Goal: Transaction & Acquisition: Purchase product/service

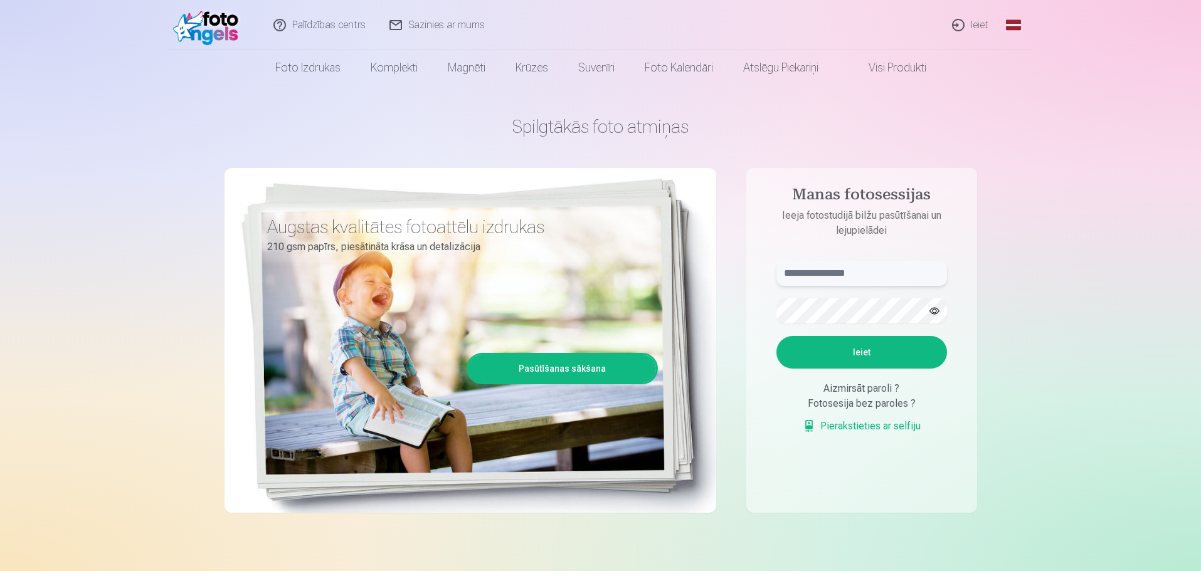
click at [813, 270] on input "text" at bounding box center [861, 273] width 171 height 25
type input "**********"
click at [942, 313] on button "button" at bounding box center [934, 311] width 24 height 24
click at [894, 346] on button "Ieiet" at bounding box center [861, 352] width 171 height 33
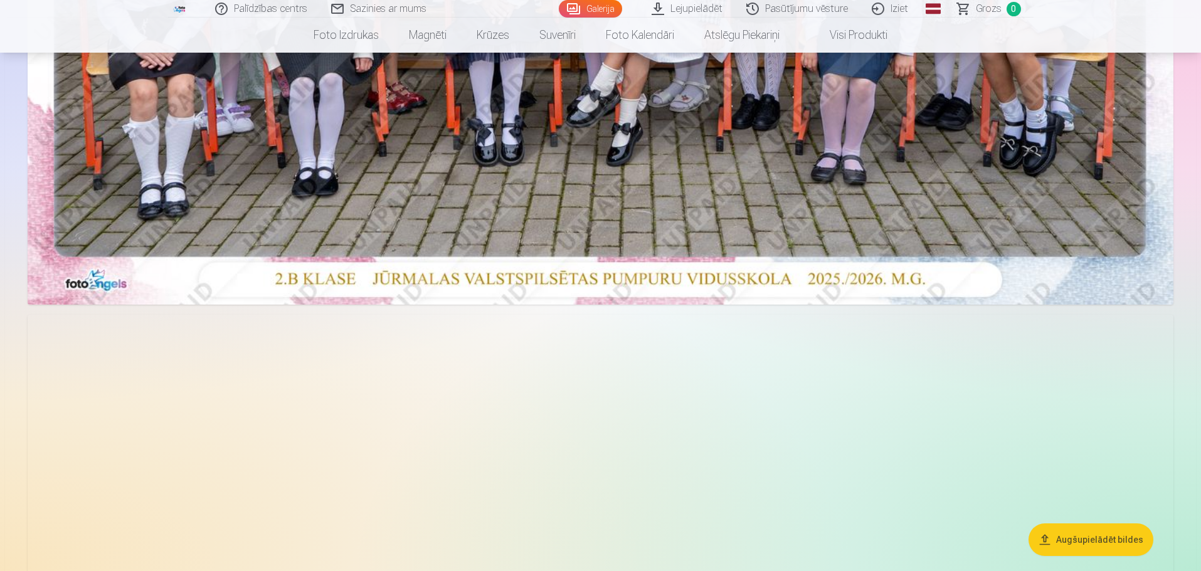
scroll to position [439, 0]
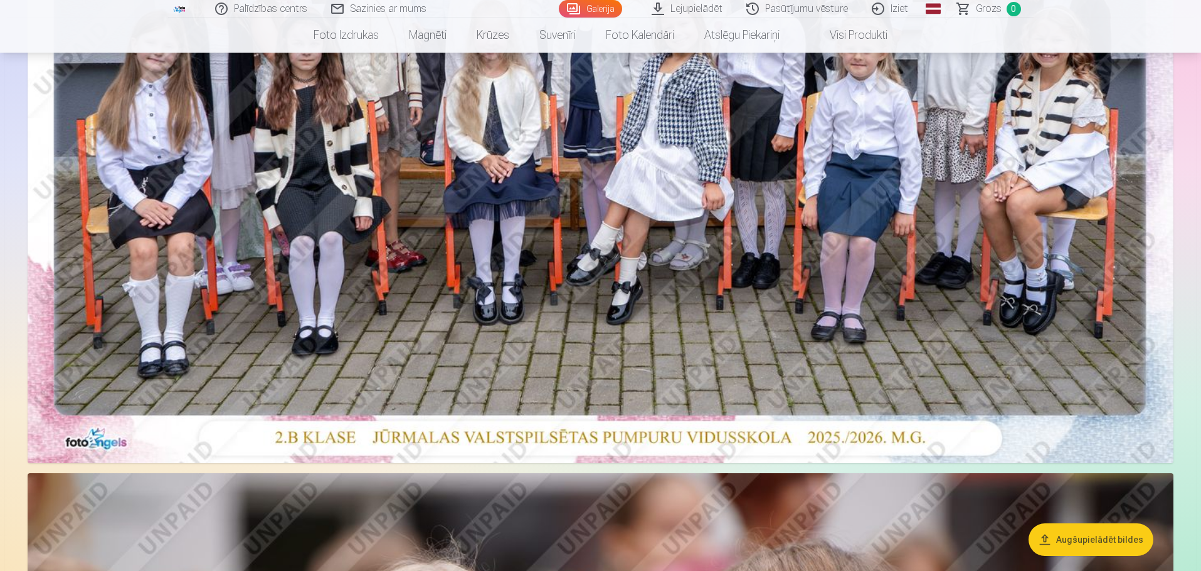
click at [654, 272] on img at bounding box center [601, 81] width 1146 height 764
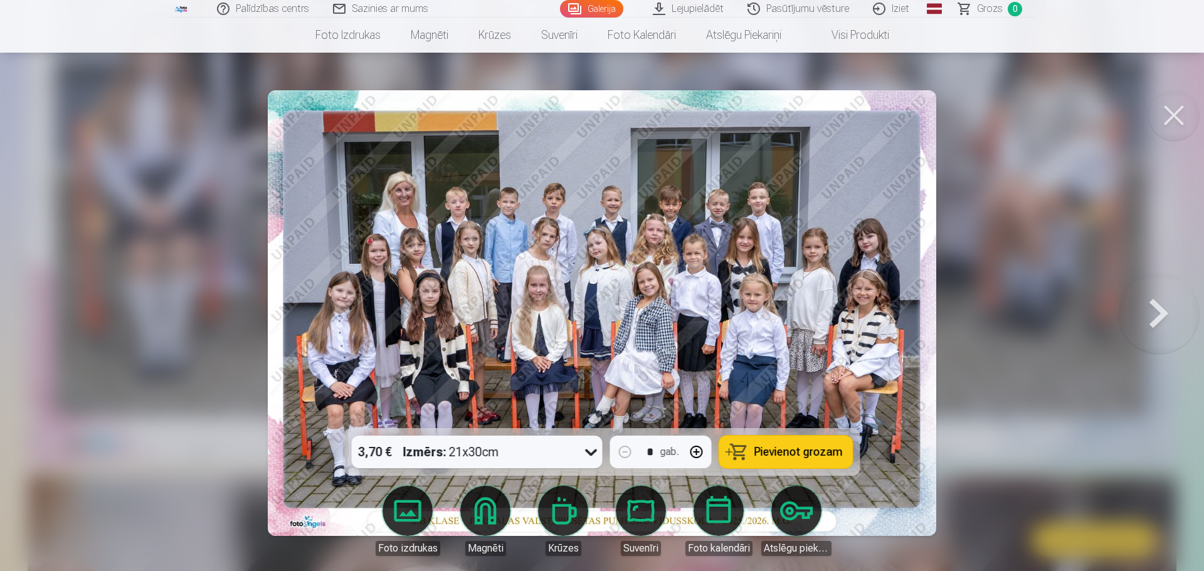
click at [762, 452] on span "Pievienot grozam" at bounding box center [798, 451] width 88 height 11
click at [1158, 318] on button at bounding box center [1159, 313] width 80 height 205
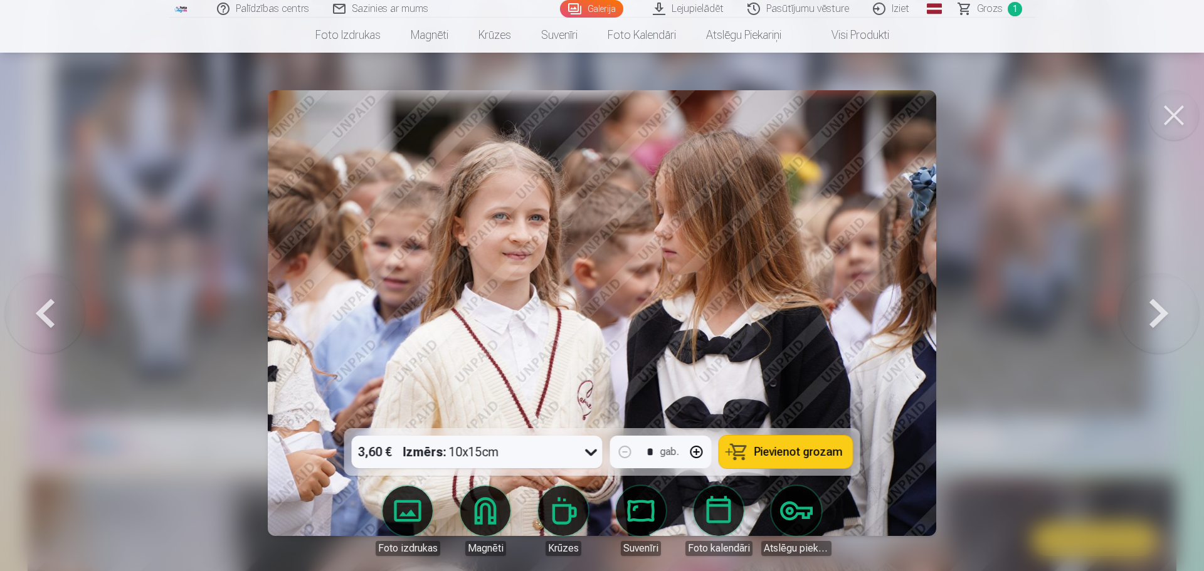
click at [1158, 318] on button at bounding box center [1159, 313] width 80 height 205
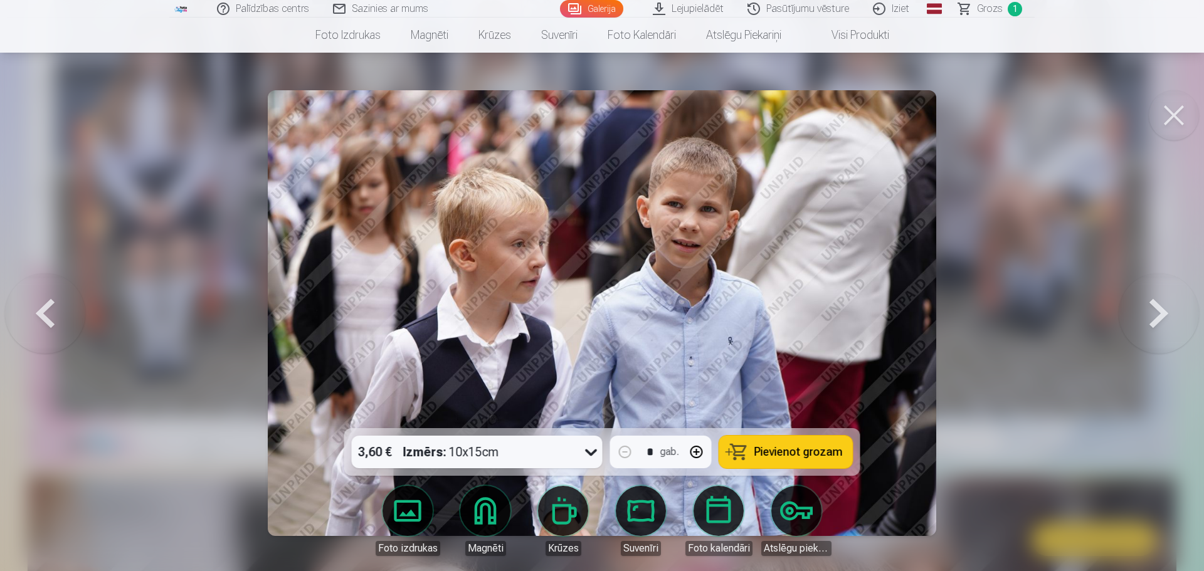
click at [763, 453] on span "Pievienot grozam" at bounding box center [798, 451] width 88 height 11
click at [1161, 321] on button at bounding box center [1159, 313] width 80 height 205
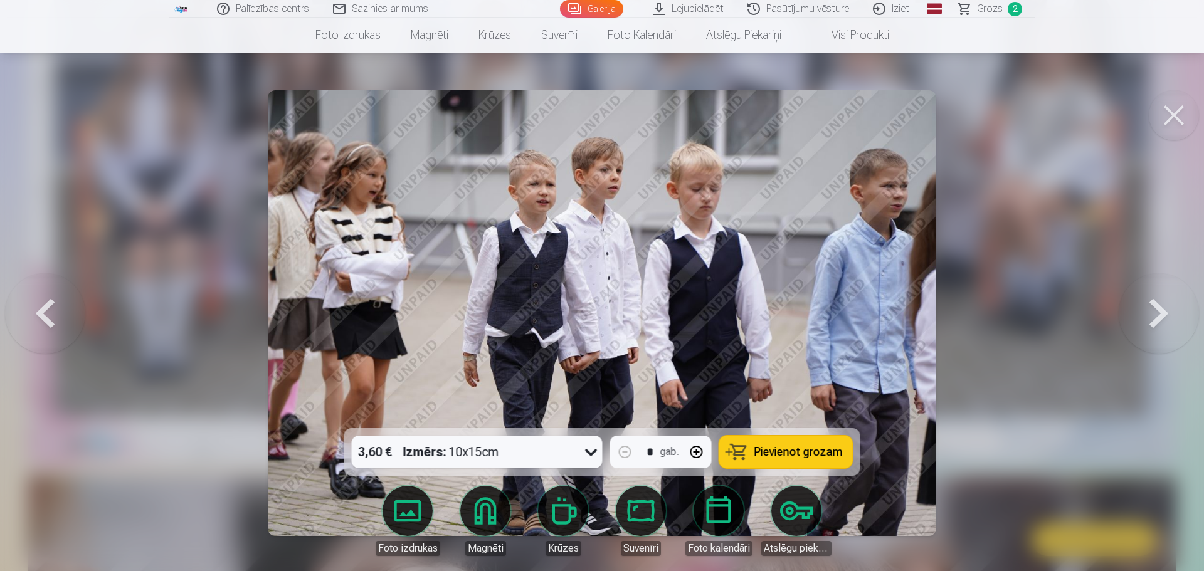
click at [1161, 321] on button at bounding box center [1159, 313] width 80 height 205
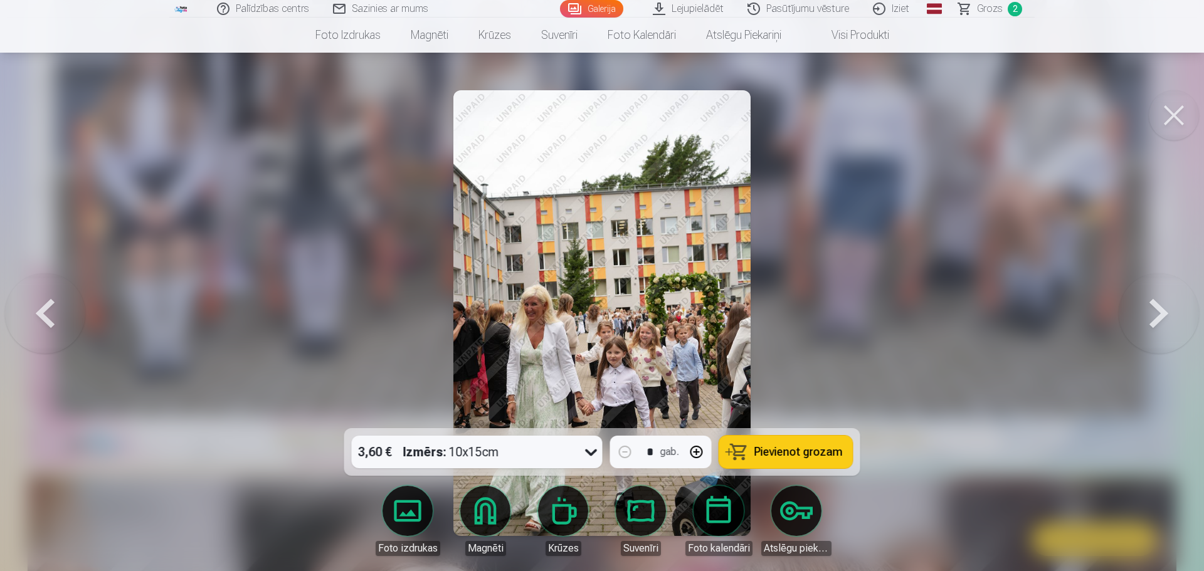
click at [1161, 321] on button at bounding box center [1159, 313] width 80 height 205
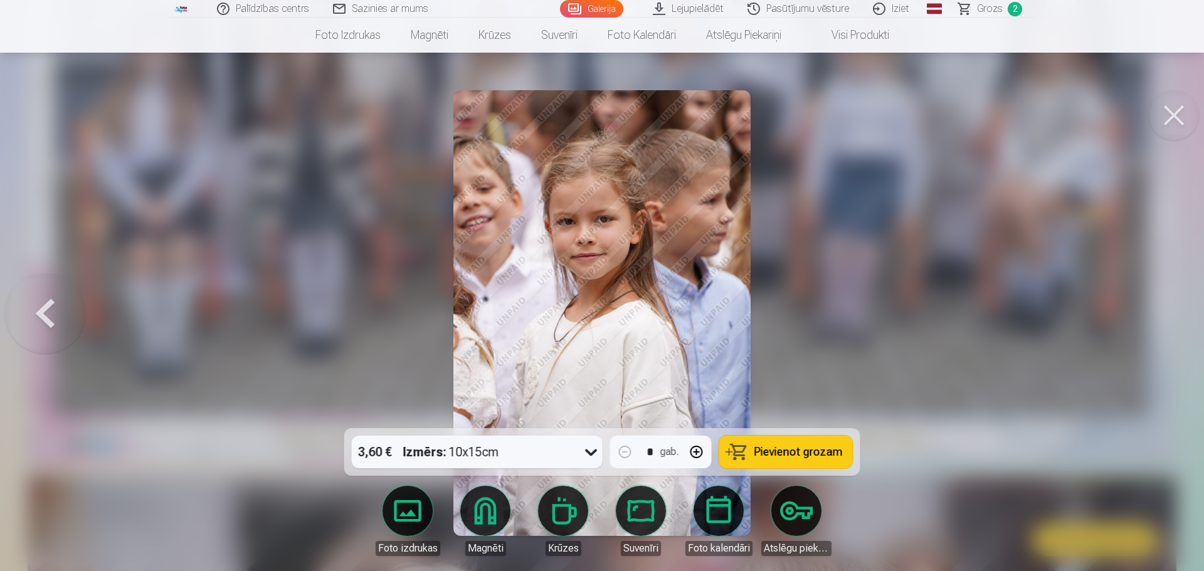
click at [43, 314] on button at bounding box center [45, 313] width 80 height 205
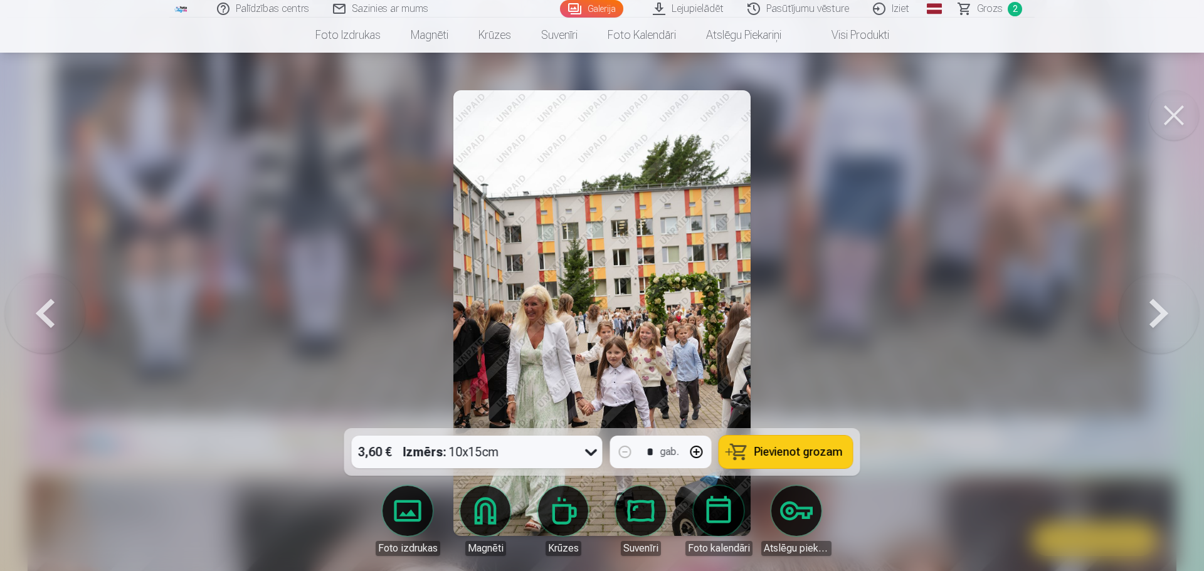
click at [43, 314] on button at bounding box center [45, 313] width 80 height 205
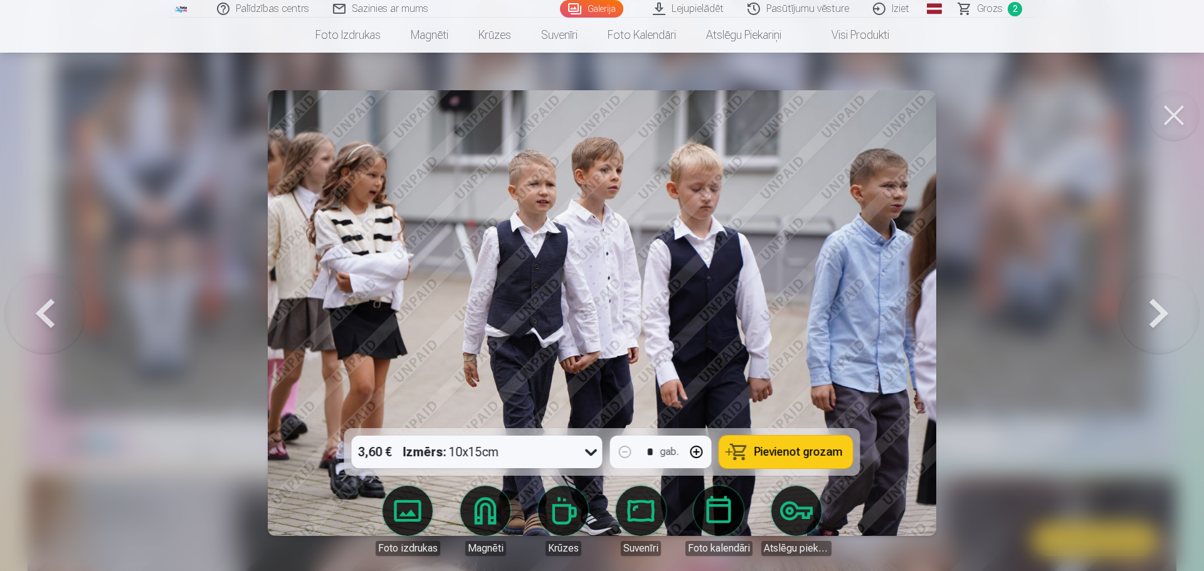
click at [43, 314] on button at bounding box center [45, 313] width 80 height 205
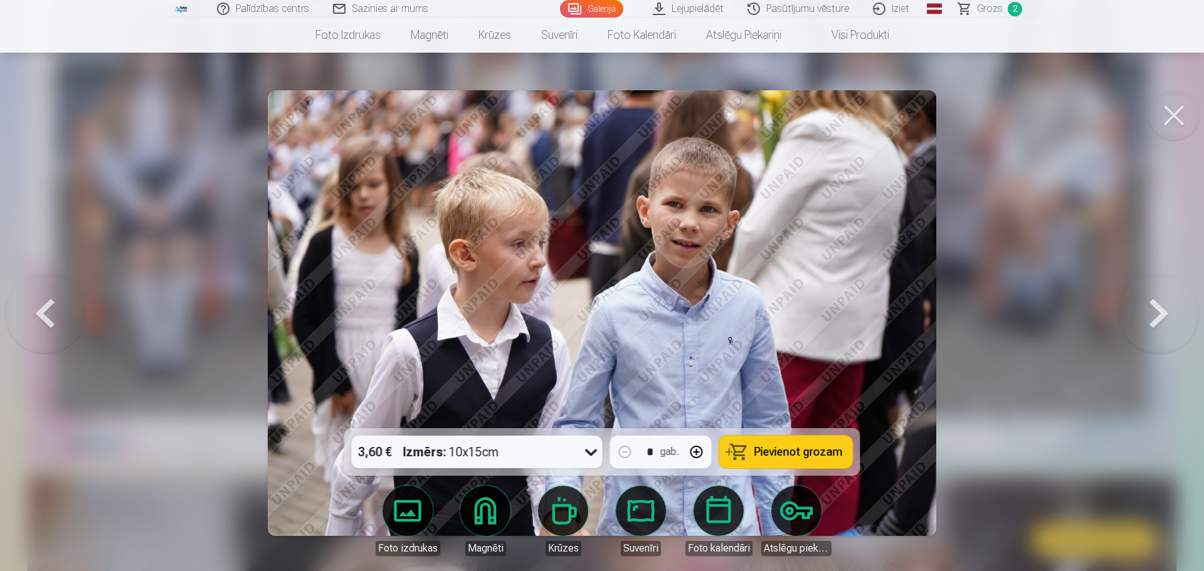
click at [43, 314] on button at bounding box center [45, 313] width 80 height 205
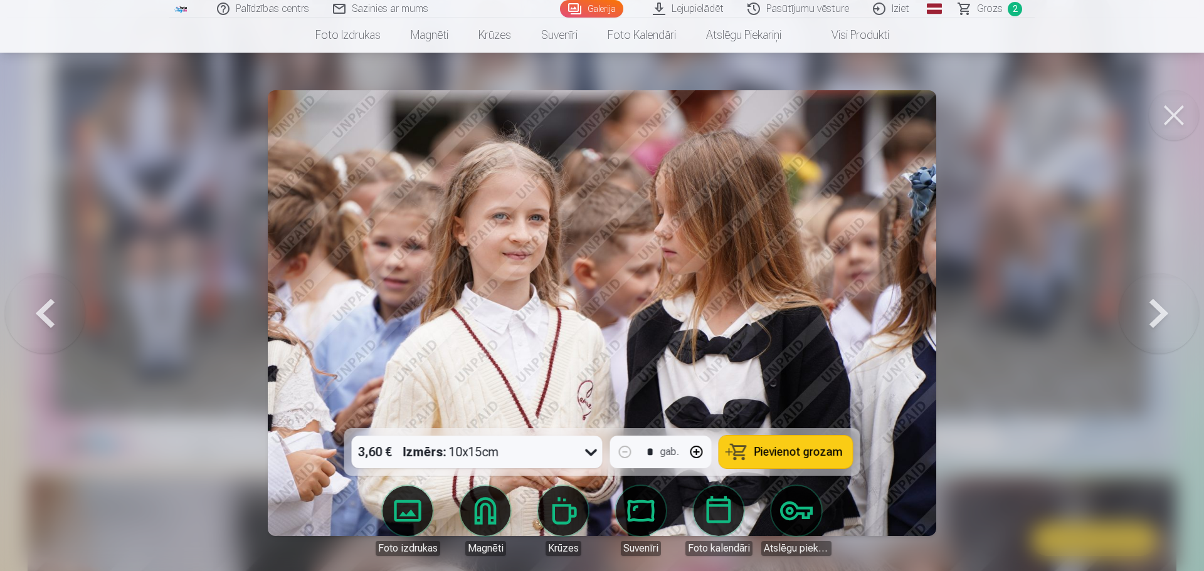
click at [1154, 323] on button at bounding box center [1159, 313] width 80 height 205
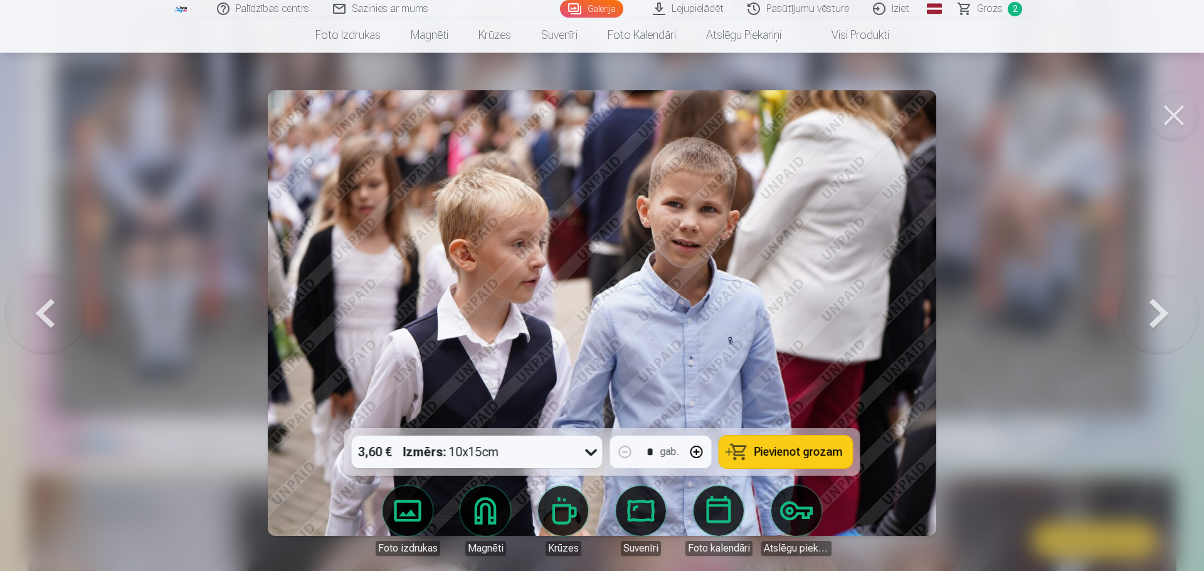
click at [1154, 323] on button at bounding box center [1159, 313] width 80 height 205
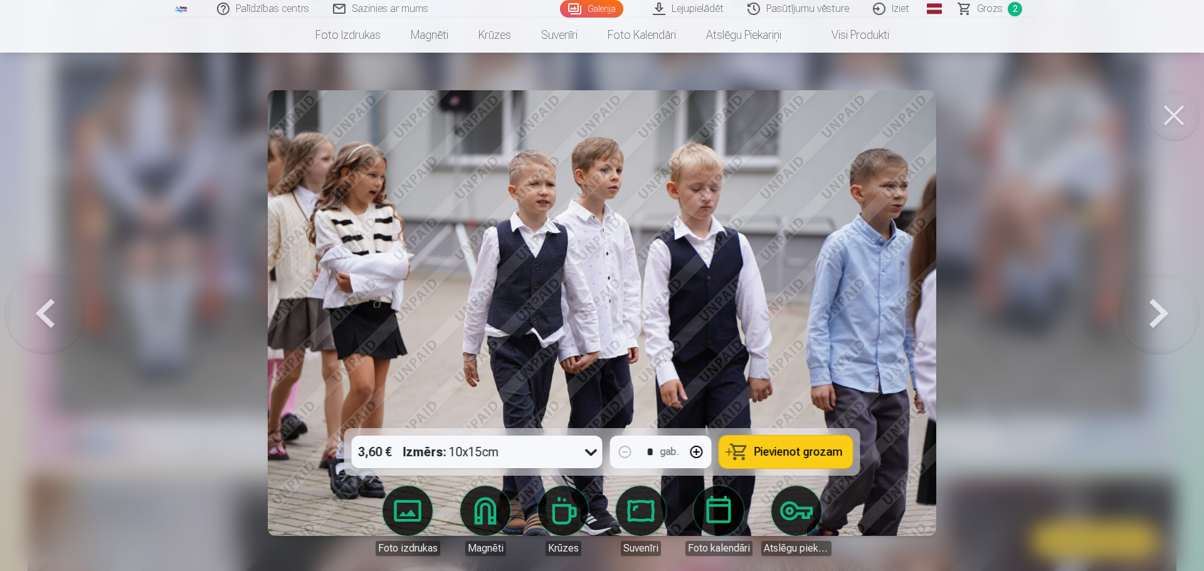
click at [1154, 323] on button at bounding box center [1159, 313] width 80 height 205
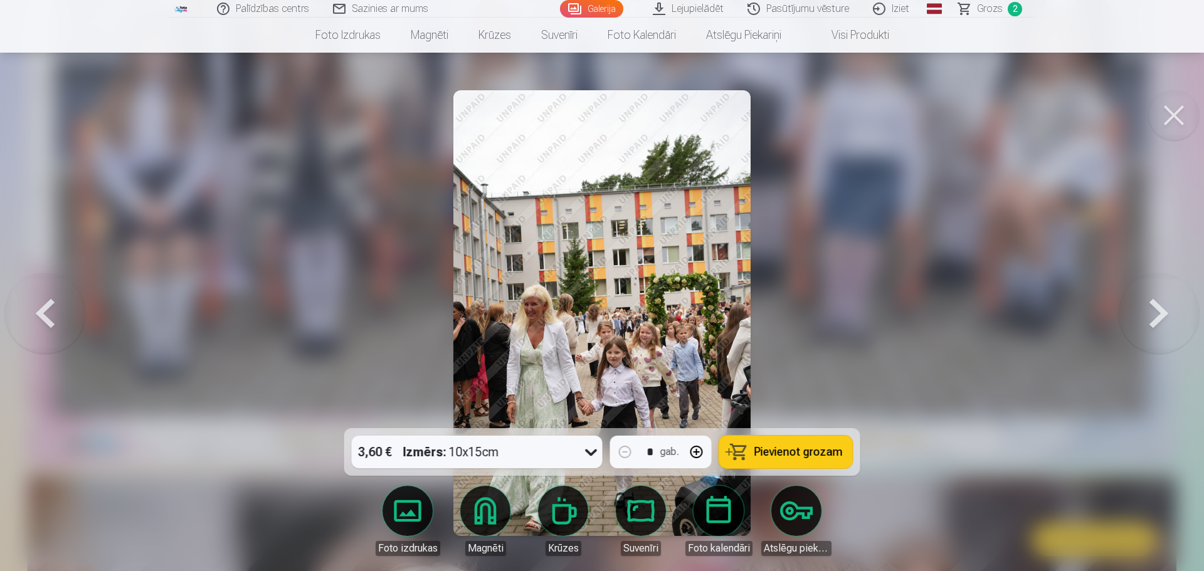
click at [1154, 323] on button at bounding box center [1159, 313] width 80 height 205
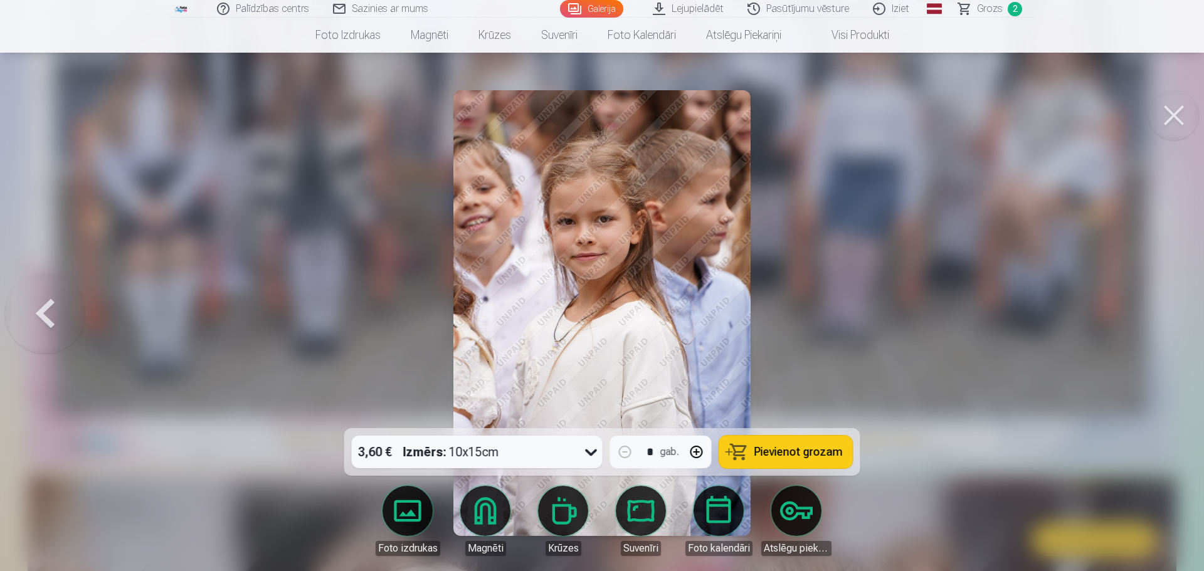
click at [43, 309] on button at bounding box center [45, 313] width 80 height 205
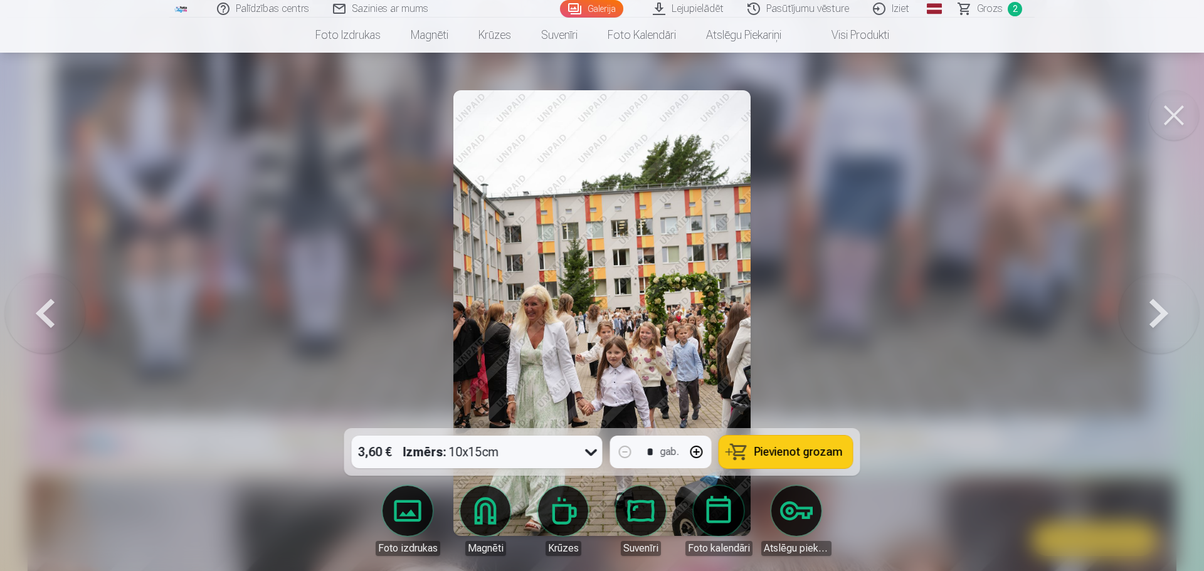
click at [43, 309] on button at bounding box center [45, 313] width 80 height 205
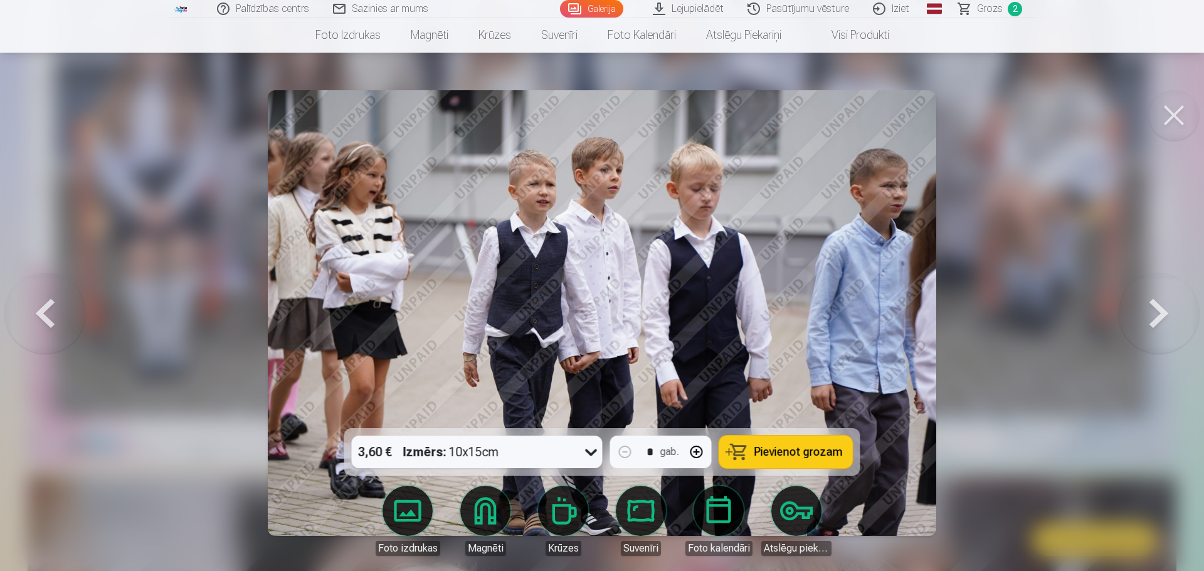
click at [1166, 319] on button at bounding box center [1159, 313] width 80 height 205
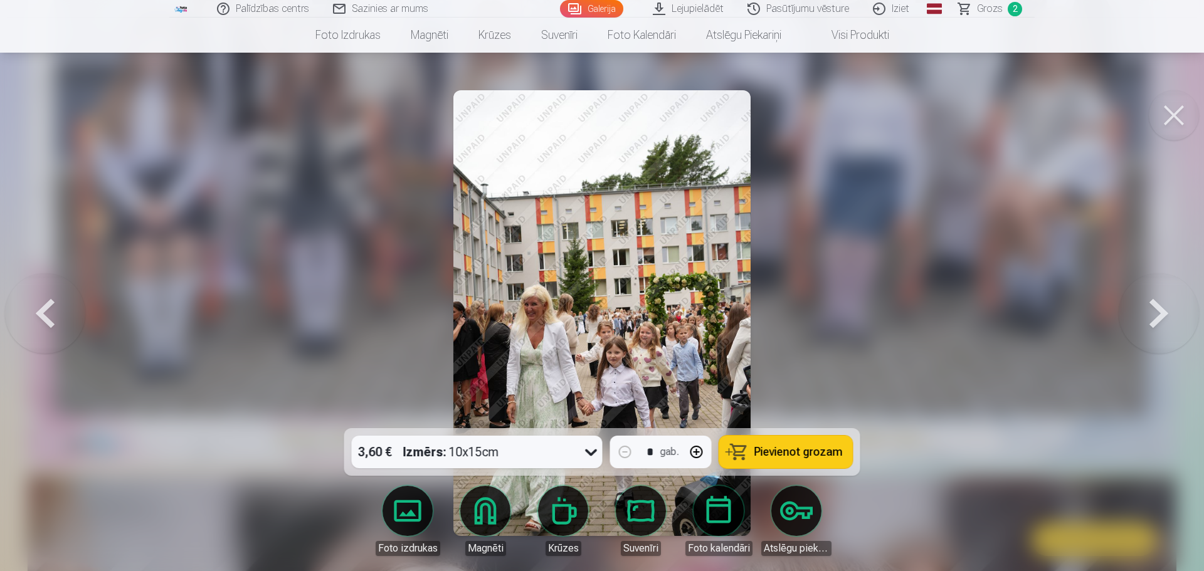
click at [45, 313] on button at bounding box center [45, 313] width 80 height 205
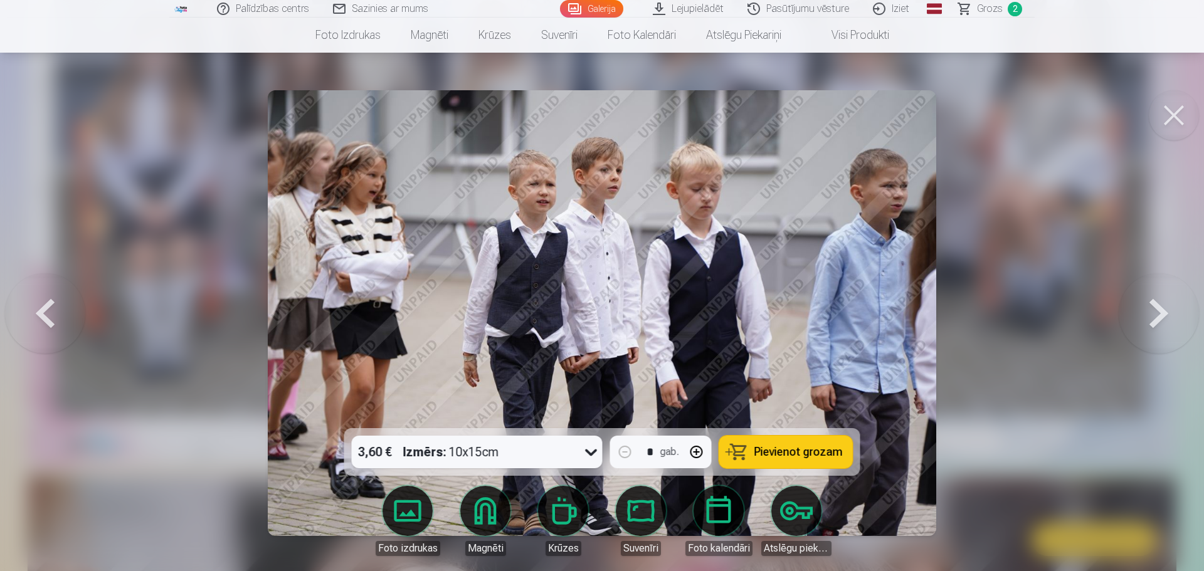
click at [45, 312] on button at bounding box center [45, 313] width 80 height 205
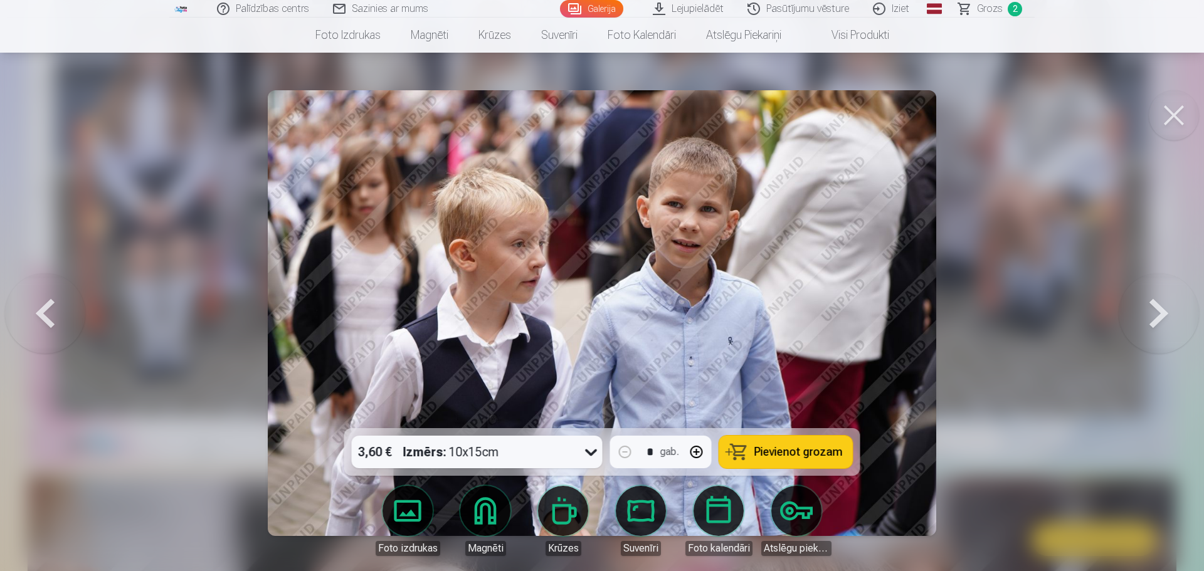
click at [1142, 329] on button at bounding box center [1159, 313] width 80 height 205
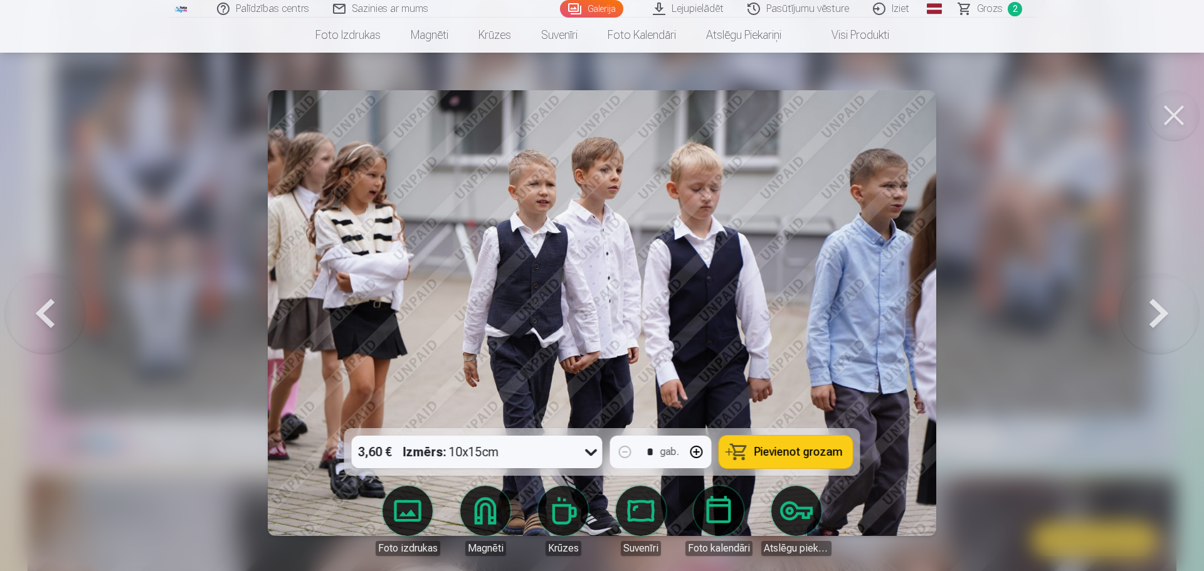
click at [59, 312] on button at bounding box center [45, 313] width 80 height 205
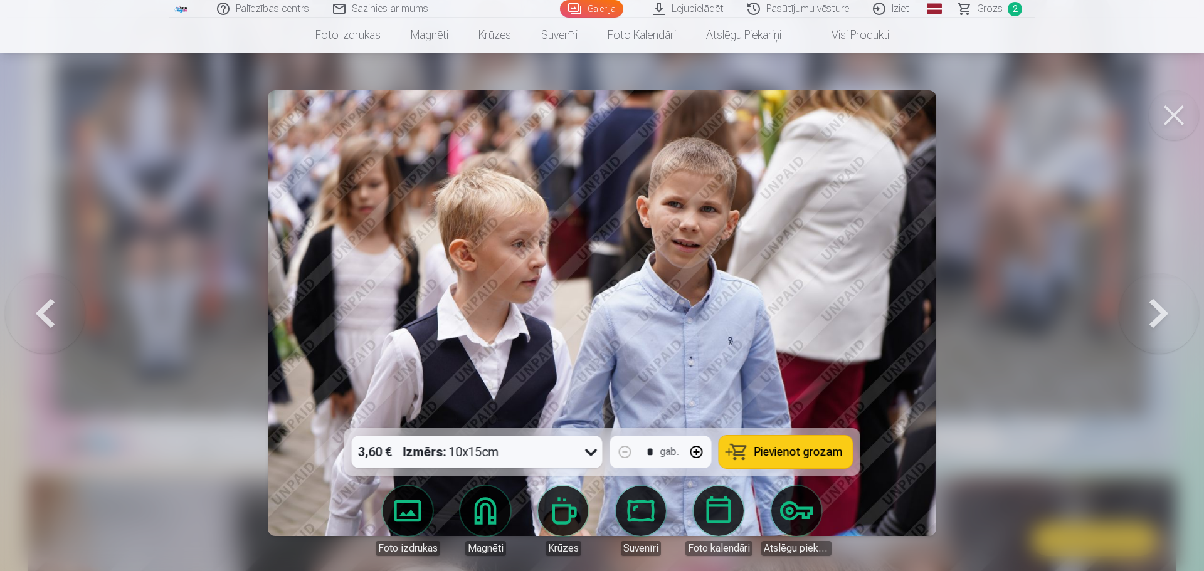
click at [59, 312] on button at bounding box center [45, 313] width 80 height 205
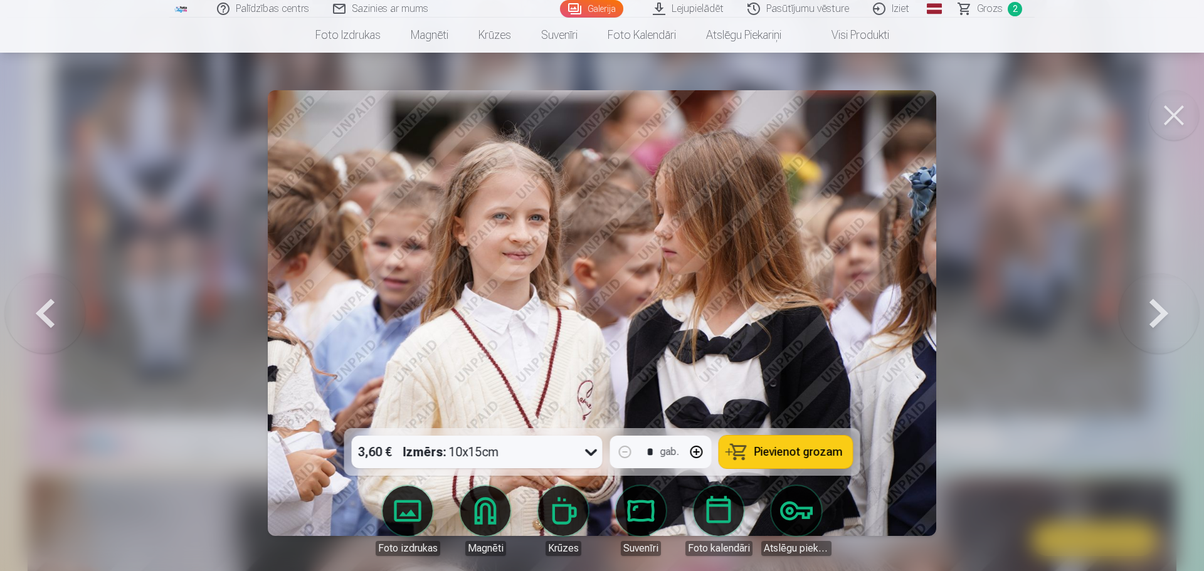
click at [1139, 307] on button at bounding box center [1159, 313] width 80 height 205
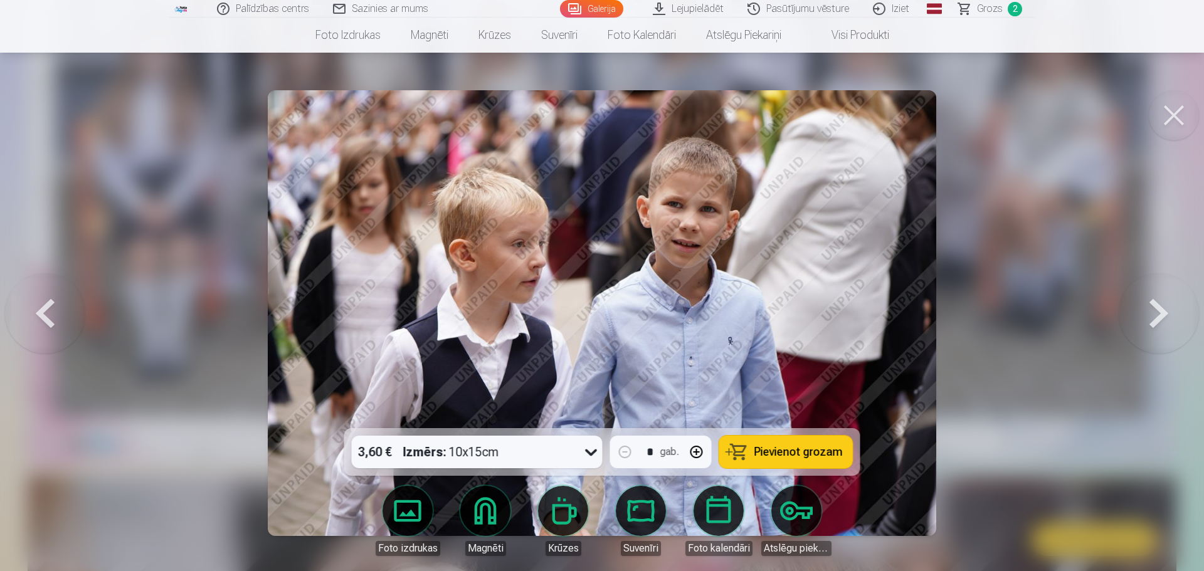
click at [40, 314] on button at bounding box center [45, 313] width 80 height 205
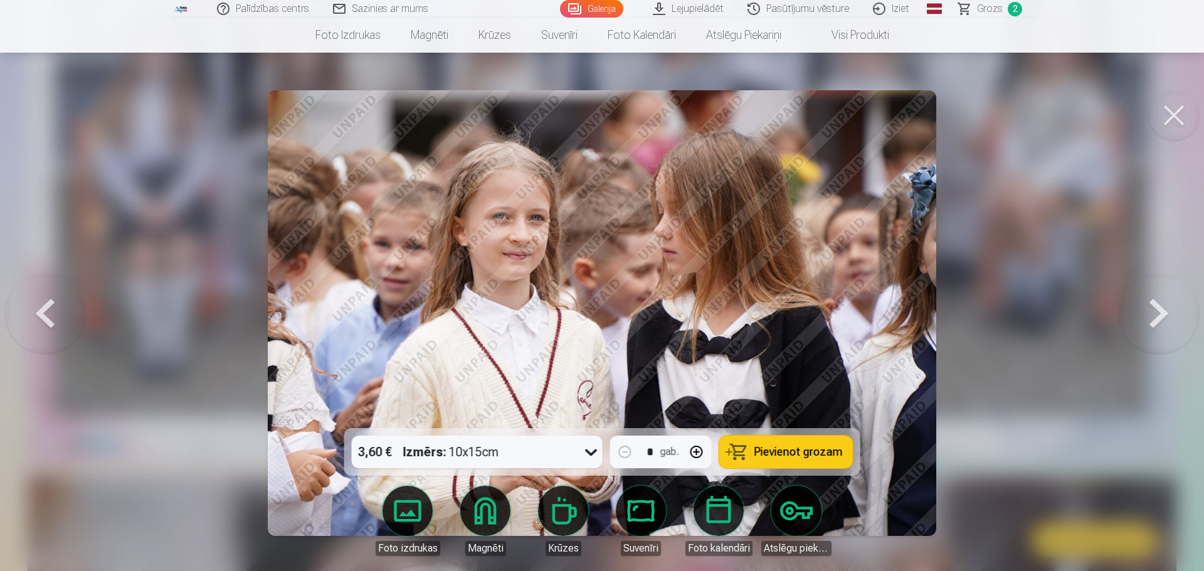
click at [1180, 117] on button at bounding box center [1174, 115] width 50 height 50
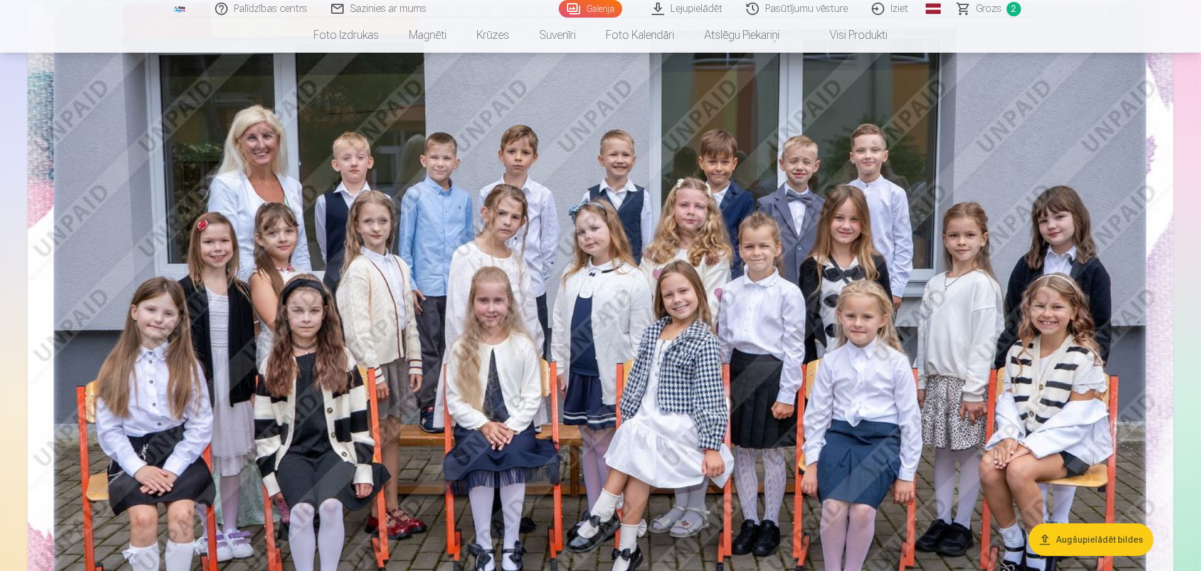
scroll to position [125, 0]
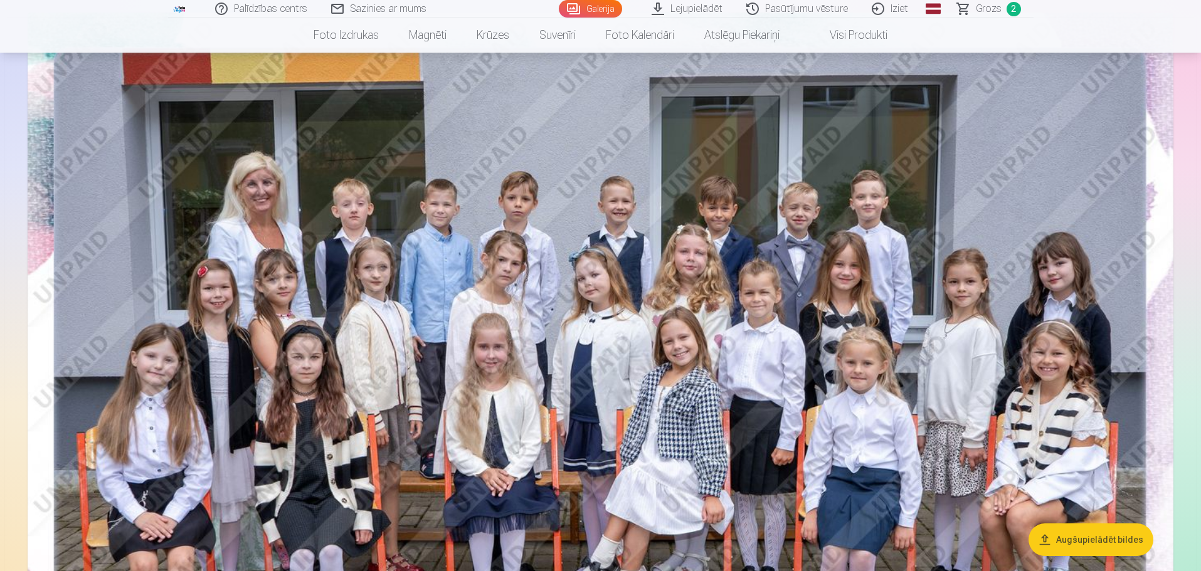
click at [993, 13] on span "Grozs" at bounding box center [989, 8] width 26 height 15
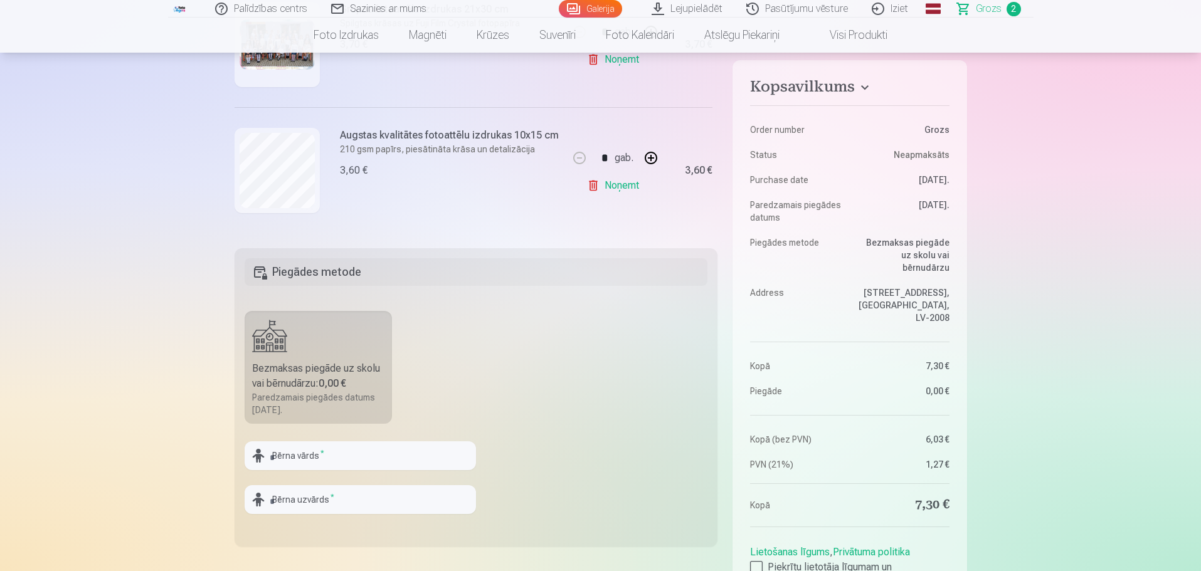
scroll to position [251, 0]
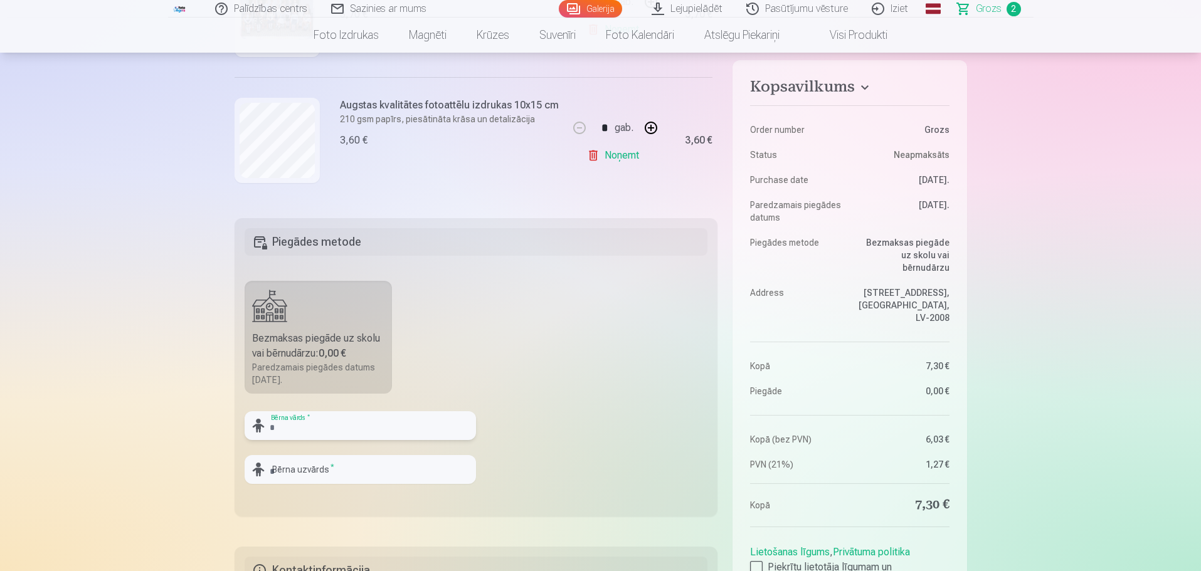
click at [333, 428] on input "text" at bounding box center [360, 425] width 231 height 29
type input "******"
click at [269, 470] on input "text" at bounding box center [360, 469] width 231 height 29
type input "******"
click at [574, 461] on fieldset "Piegādes metode Bezmaksas piegāde uz skolu vai bērnudārzu : 0,00 € Paredzamais …" at bounding box center [476, 367] width 483 height 298
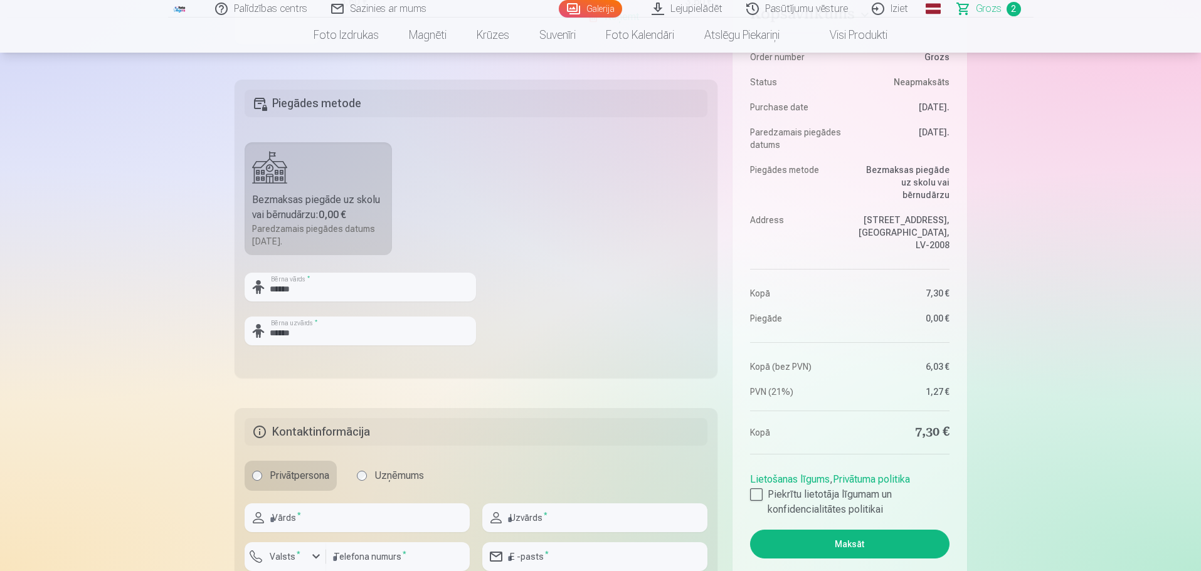
scroll to position [439, 0]
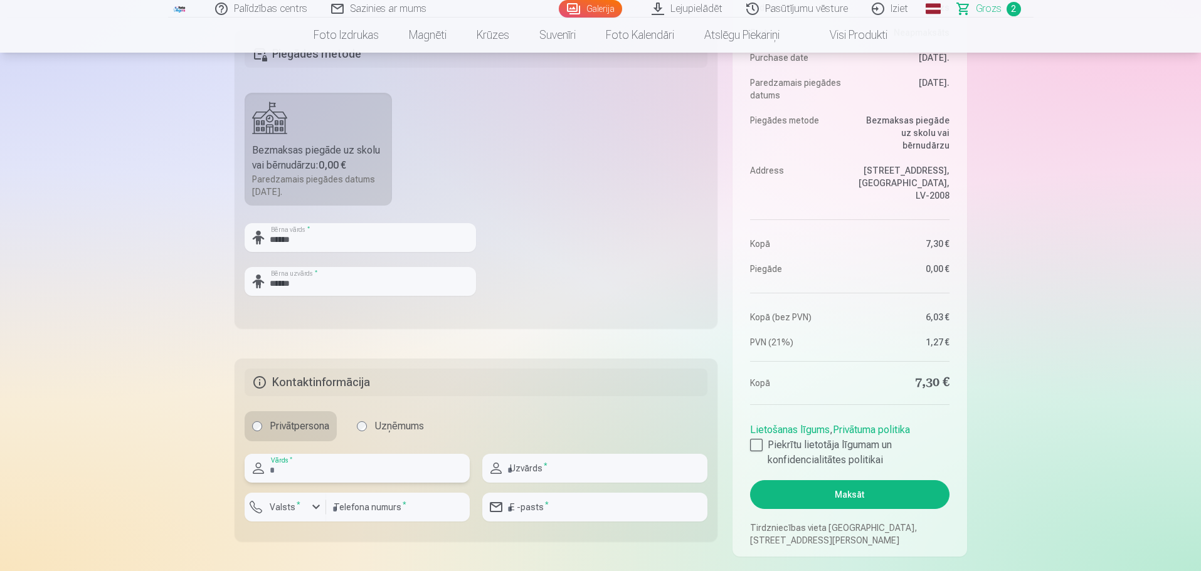
click at [358, 467] on input "text" at bounding box center [357, 468] width 225 height 29
type input "****"
type input "******"
type input "********"
type input "**********"
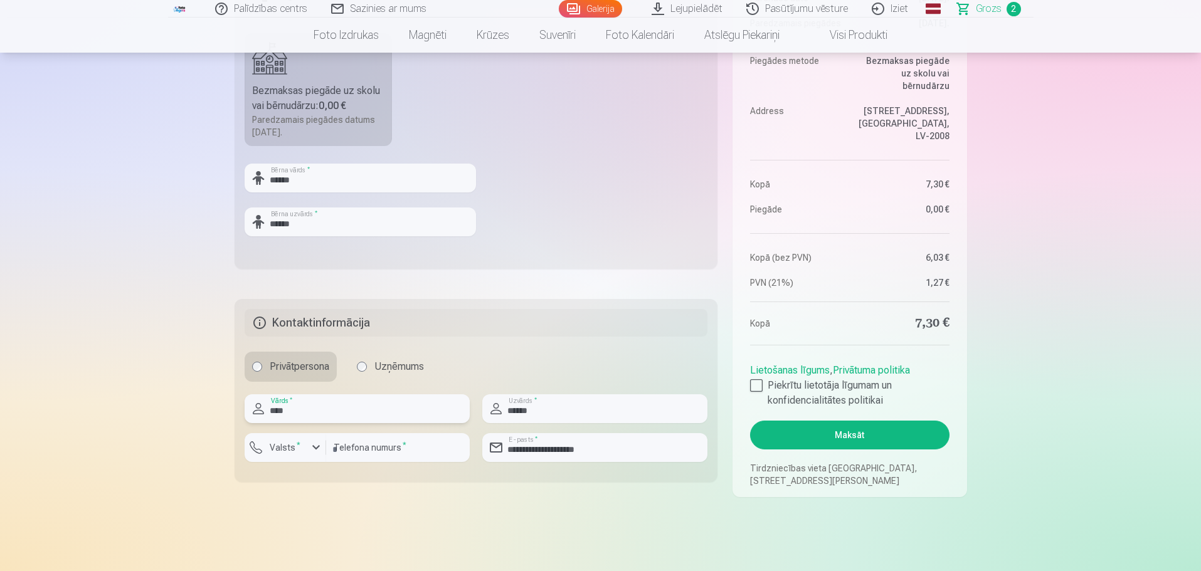
scroll to position [502, 0]
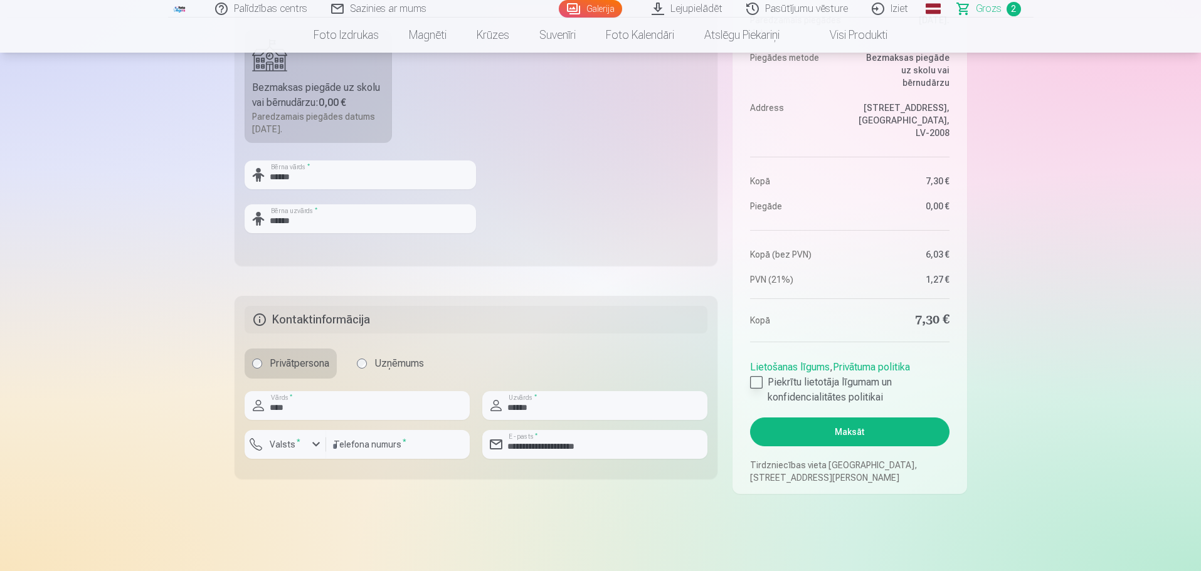
click at [756, 383] on div at bounding box center [756, 382] width 13 height 13
click at [837, 433] on button "Maksāt" at bounding box center [849, 432] width 199 height 29
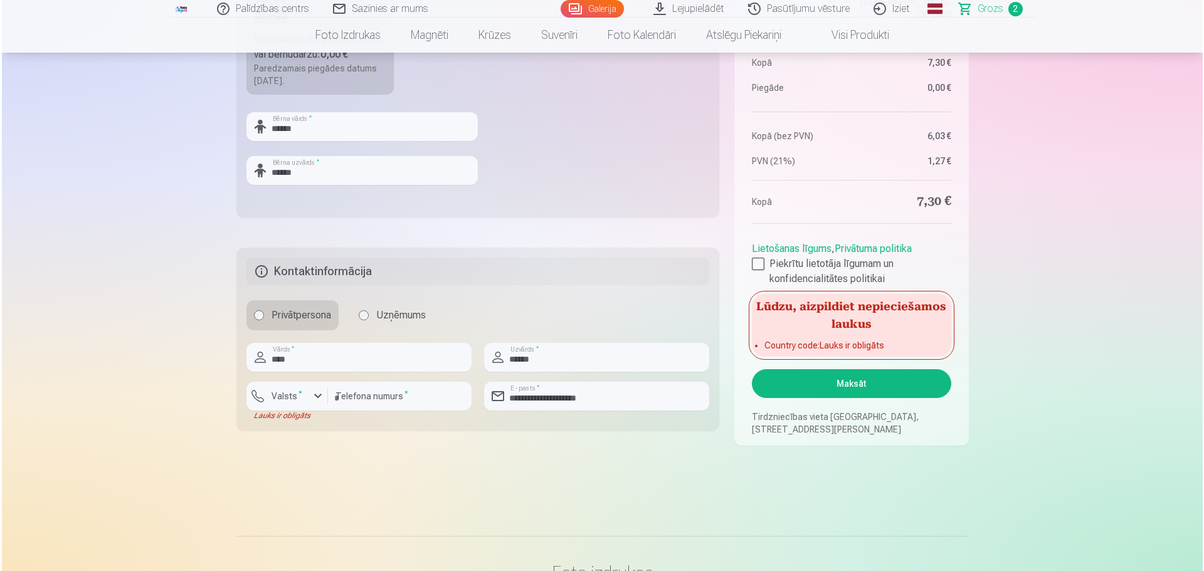
scroll to position [564, 0]
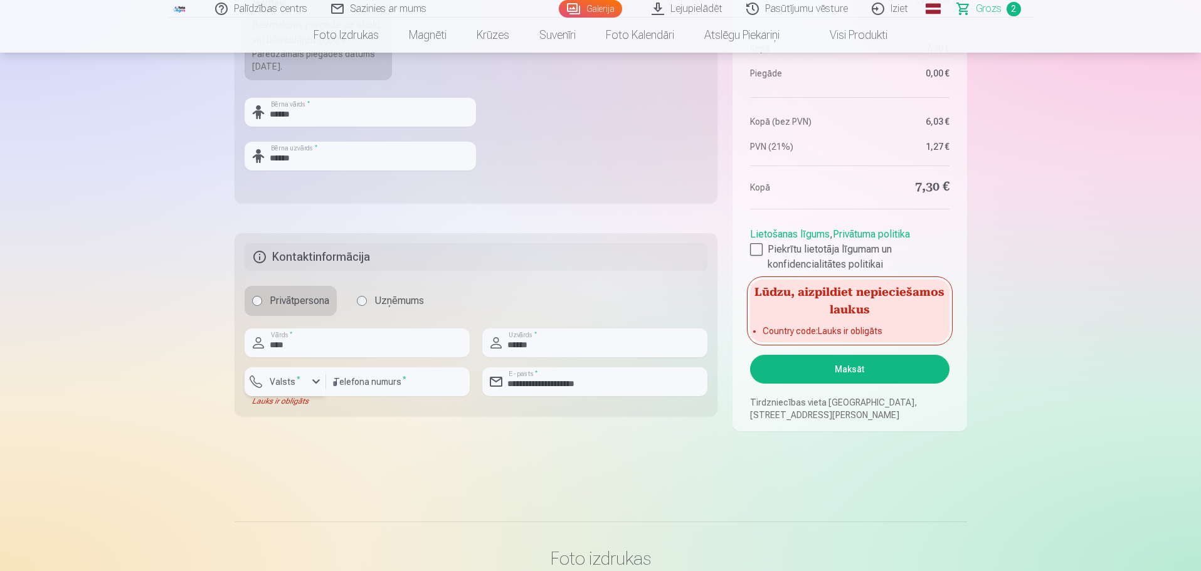
click at [317, 385] on div "button" at bounding box center [316, 381] width 15 height 15
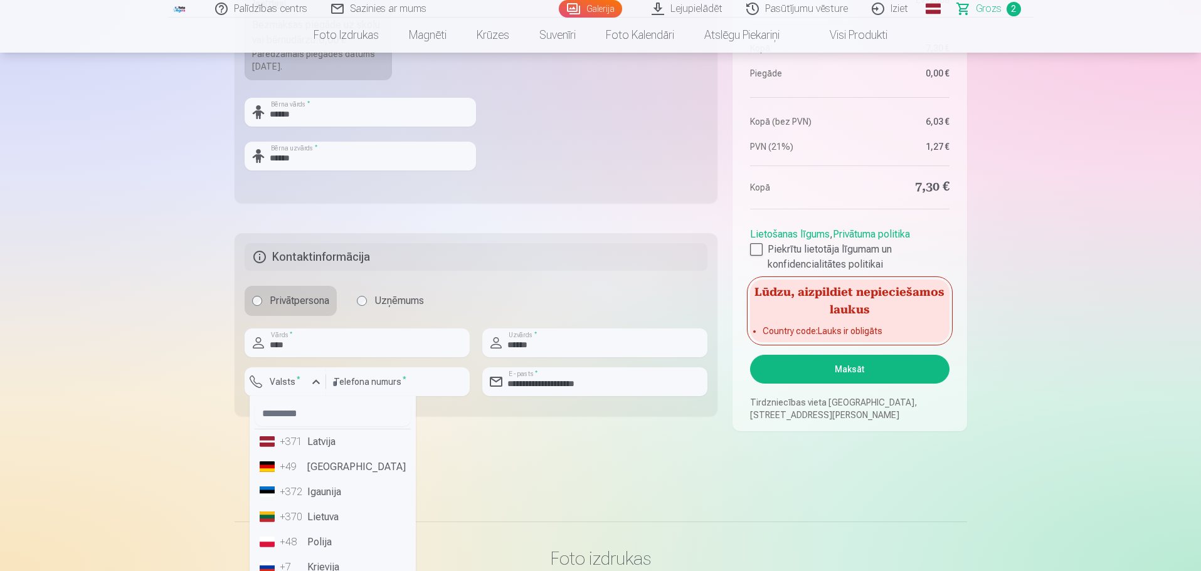
click at [305, 442] on li "+371 Latvija" at bounding box center [333, 442] width 156 height 25
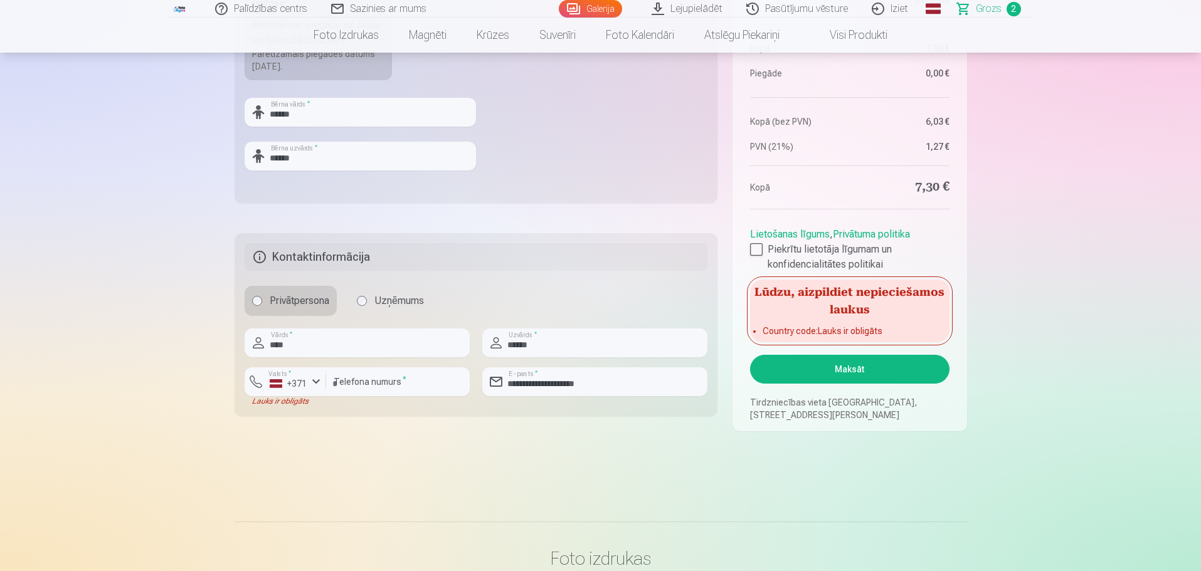
click at [907, 369] on button "Maksāt" at bounding box center [849, 369] width 199 height 29
